Goal: Find contact information: Find contact information

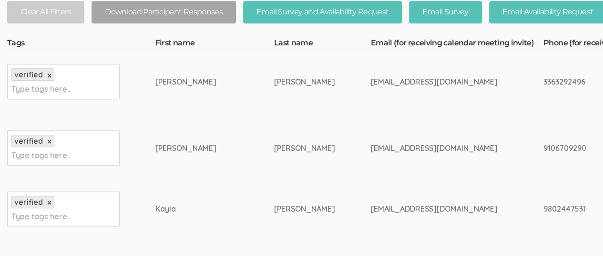
scroll to position [286, 0]
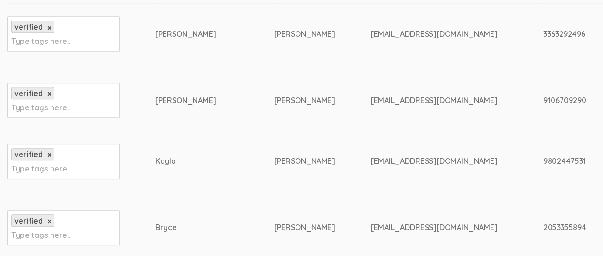
drag, startPoint x: 301, startPoint y: 100, endPoint x: 399, endPoint y: 104, distance: 98.3
click at [399, 104] on div "nikfreedom24@yahoo.com" at bounding box center [439, 100] width 137 height 11
copy div "nikfreedom24@yahoo.com"
click at [291, 66] on td "Robinson-Carter" at bounding box center [322, 100] width 97 height 72
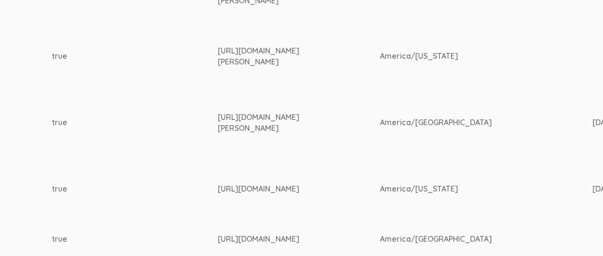
scroll to position [391, 1544]
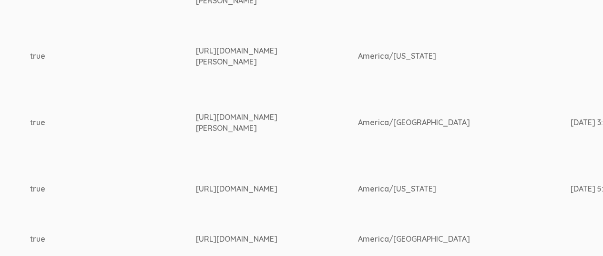
drag, startPoint x: 202, startPoint y: 116, endPoint x: 317, endPoint y: 129, distance: 116.1
click at [317, 129] on div "https://www.linkedin.com/in/bryce-stephens-1b03a2244/" at bounding box center [259, 123] width 126 height 22
click at [254, 128] on div "https://www.linkedin.com/in/bryce-stephens-1b03a2244/" at bounding box center [259, 123] width 126 height 22
drag, startPoint x: 202, startPoint y: 115, endPoint x: 338, endPoint y: 128, distance: 136.0
click at [322, 128] on div "https://www.linkedin.com/in/bryce-stephens-1b03a2244/" at bounding box center [259, 123] width 126 height 22
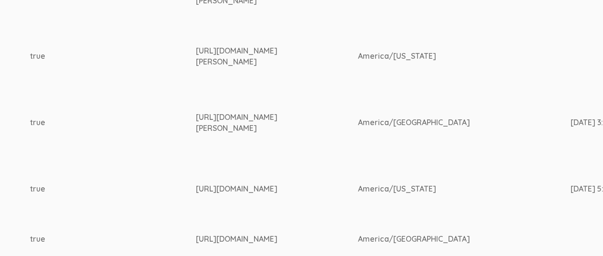
copy div "https://www.linkedin.com/in/bryce-stephens-1b03a2244/"
